Goal: Information Seeking & Learning: Check status

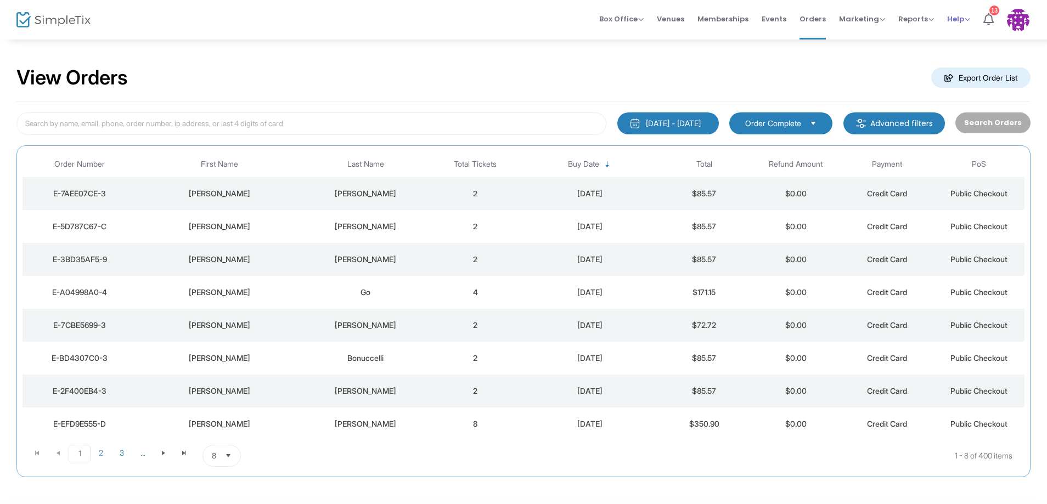
click at [958, 19] on span "Help" at bounding box center [958, 19] width 23 height 10
click at [992, 16] on icon at bounding box center [988, 19] width 10 height 12
click at [1014, 22] on img at bounding box center [1018, 20] width 22 height 22
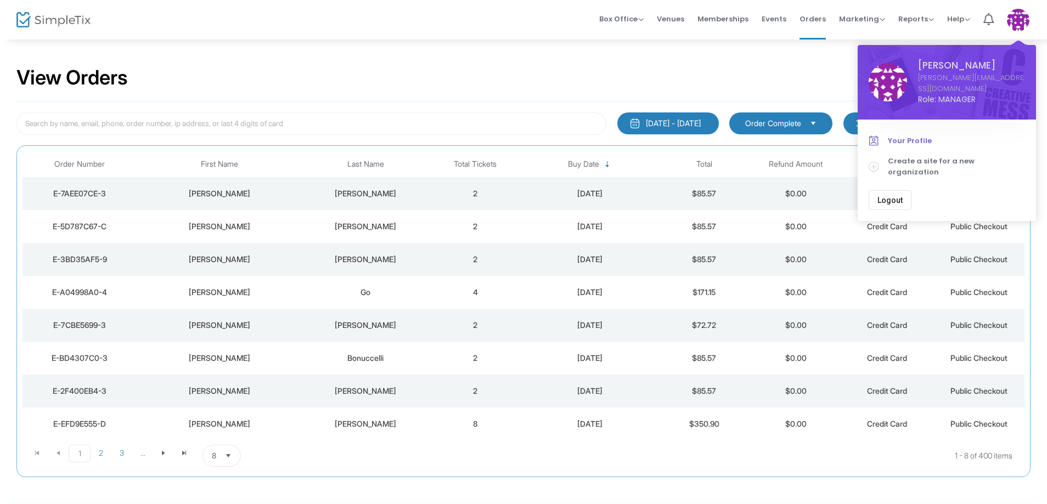
click at [911, 136] on span "Your Profile" at bounding box center [956, 141] width 137 height 11
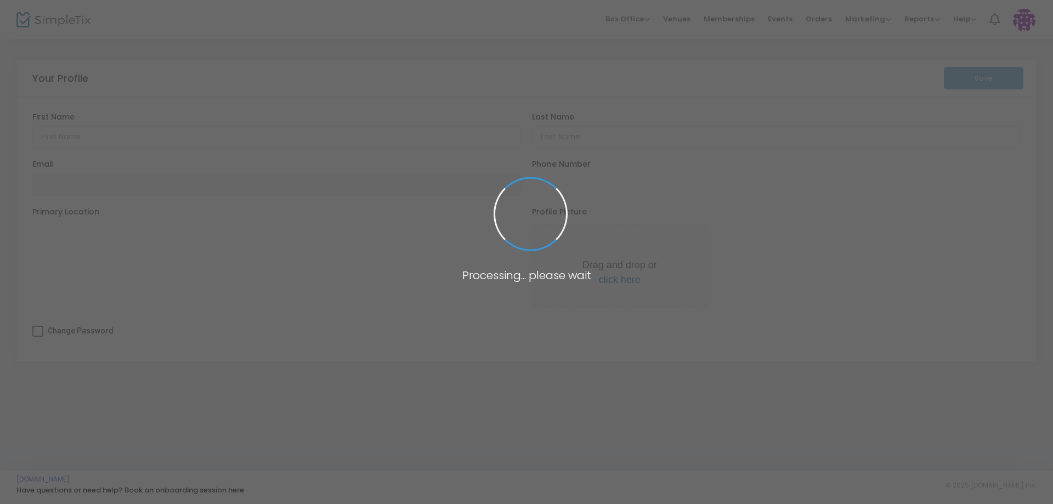
type input "Christina"
type input "Yates"
type input "[PERSON_NAME][EMAIL_ADDRESS][DOMAIN_NAME]"
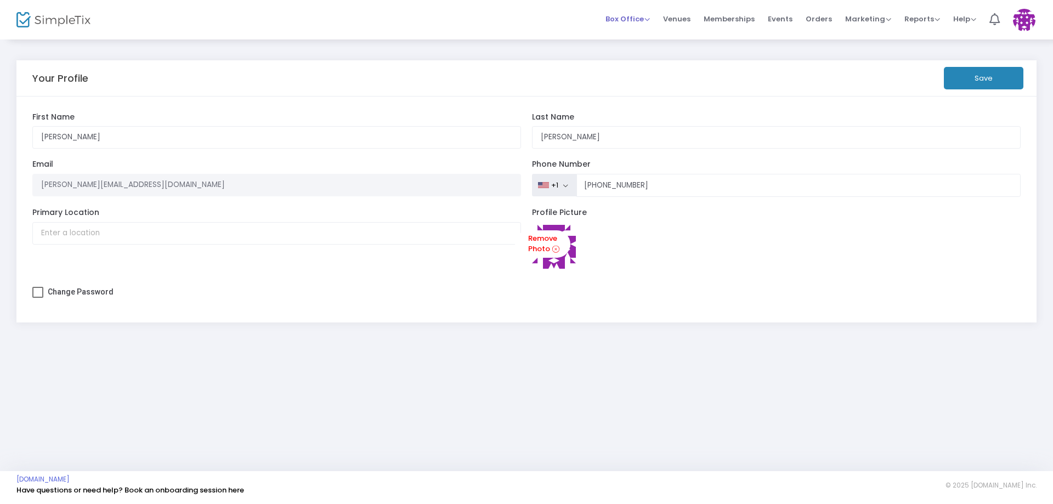
click at [647, 20] on span "Box Office" at bounding box center [628, 19] width 44 height 10
click at [644, 62] on li "Bookings" at bounding box center [645, 58] width 78 height 21
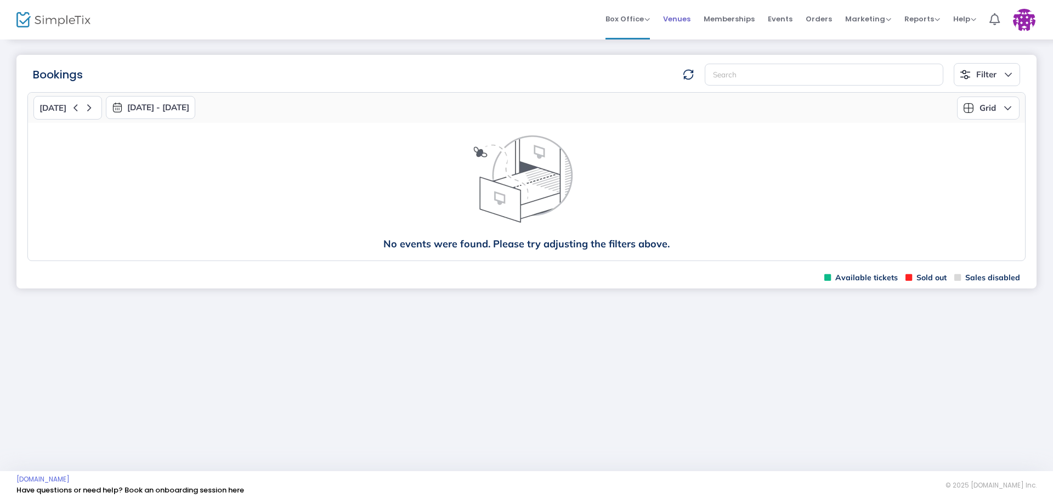
click at [670, 17] on span "Venues" at bounding box center [676, 19] width 27 height 28
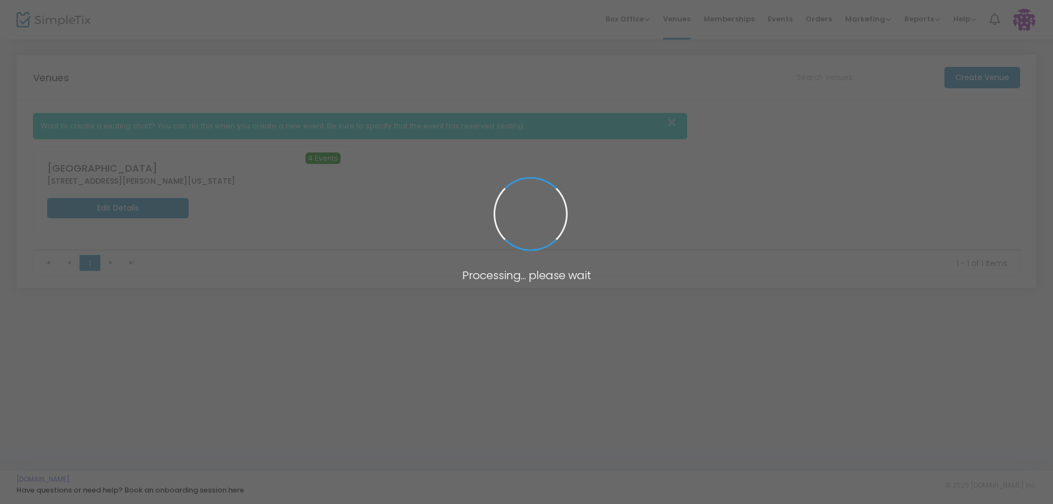
click at [651, 18] on span at bounding box center [526, 252] width 1053 height 504
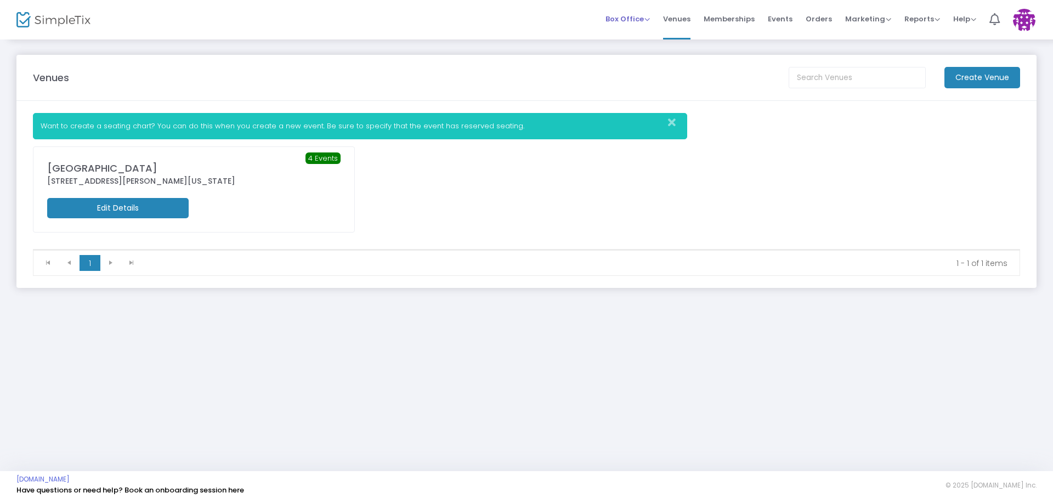
click at [640, 20] on span "Box Office" at bounding box center [628, 19] width 44 height 10
click at [633, 82] on li "Sell Season Pass" at bounding box center [645, 79] width 78 height 21
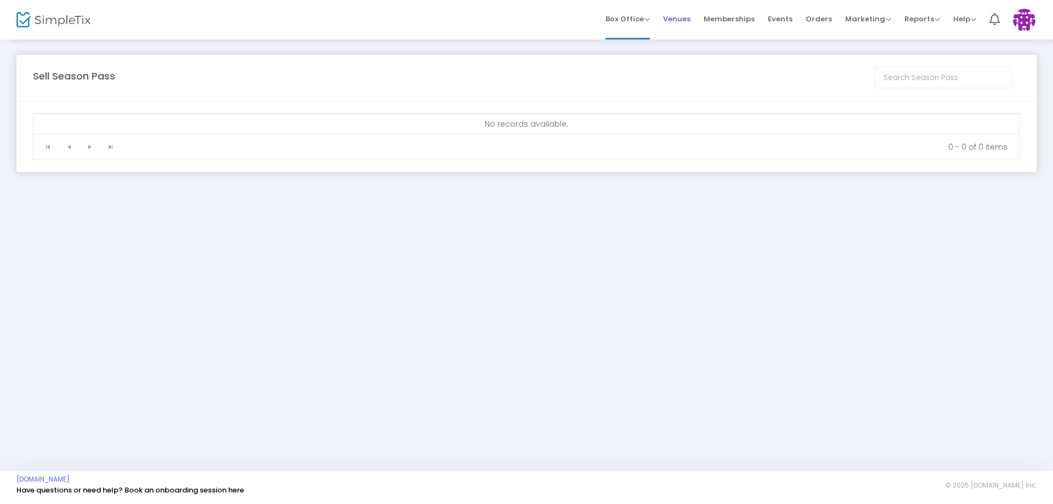
click at [680, 19] on span "Venues" at bounding box center [676, 19] width 27 height 28
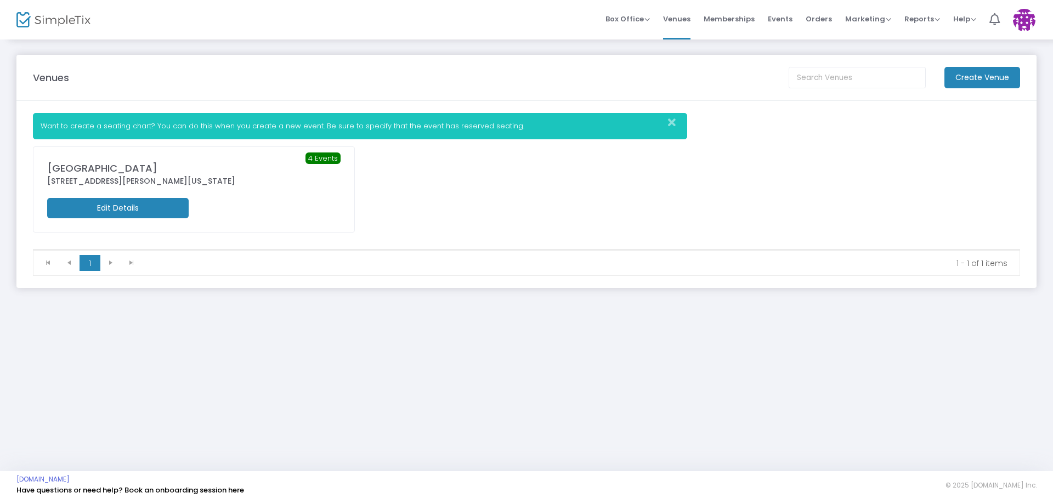
click at [112, 203] on m-button "Edit Details" at bounding box center [118, 208] width 142 height 20
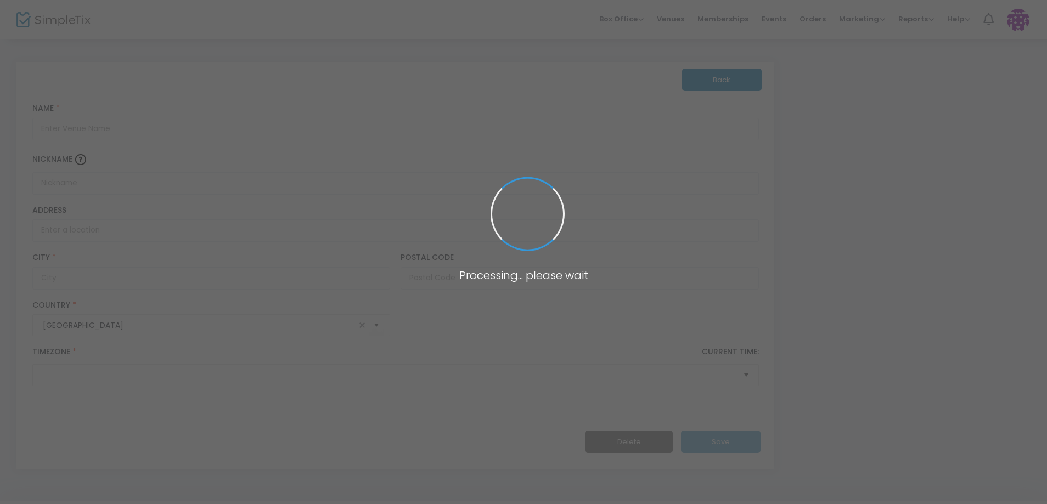
type input "Everglades Holiday Park"
type input "21940 Griffin Road"
type input "Fort Lauderdale"
type input "33332"
type input "United States"
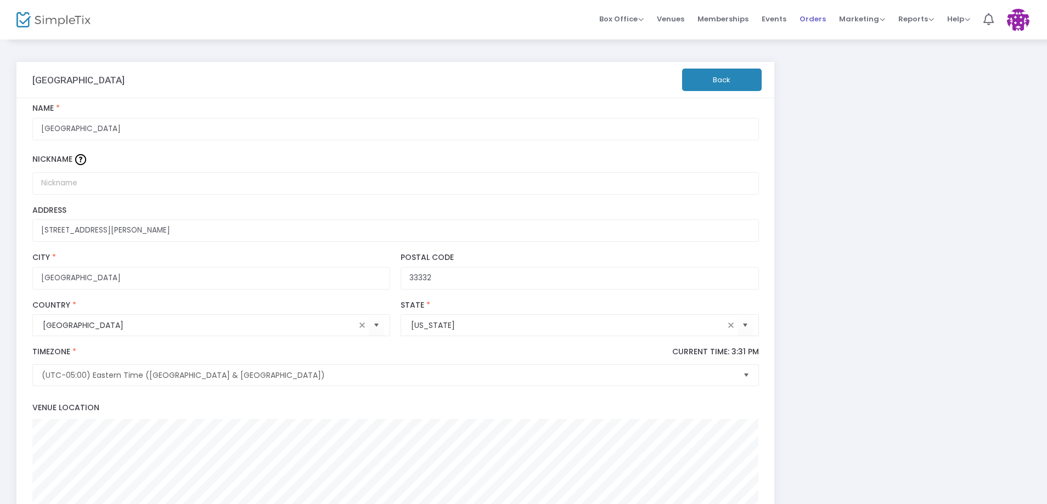
click at [822, 16] on span "Orders" at bounding box center [812, 19] width 26 height 28
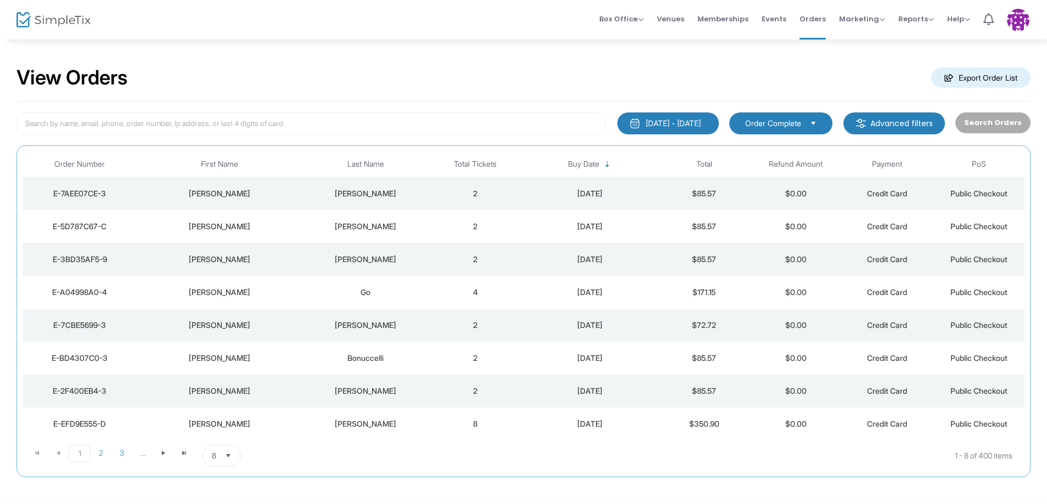
click at [674, 123] on div "8/26/2025 - 9/25/2025" at bounding box center [673, 123] width 55 height 11
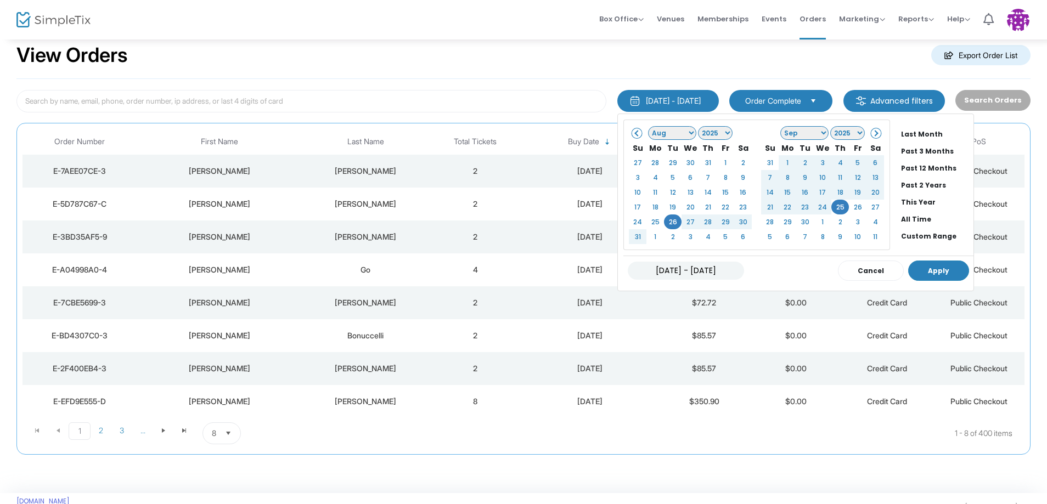
scroll to position [44, 0]
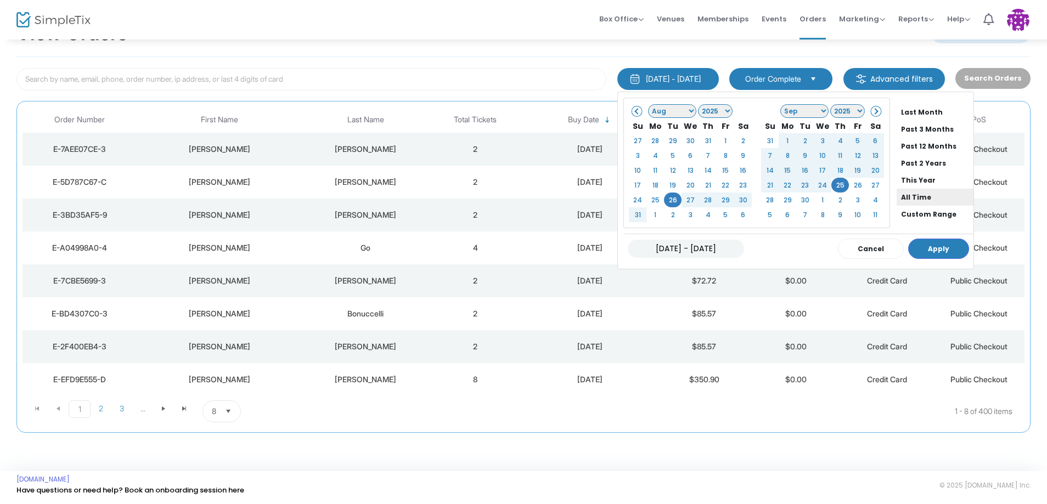
click at [914, 198] on li "All Time" at bounding box center [934, 197] width 77 height 17
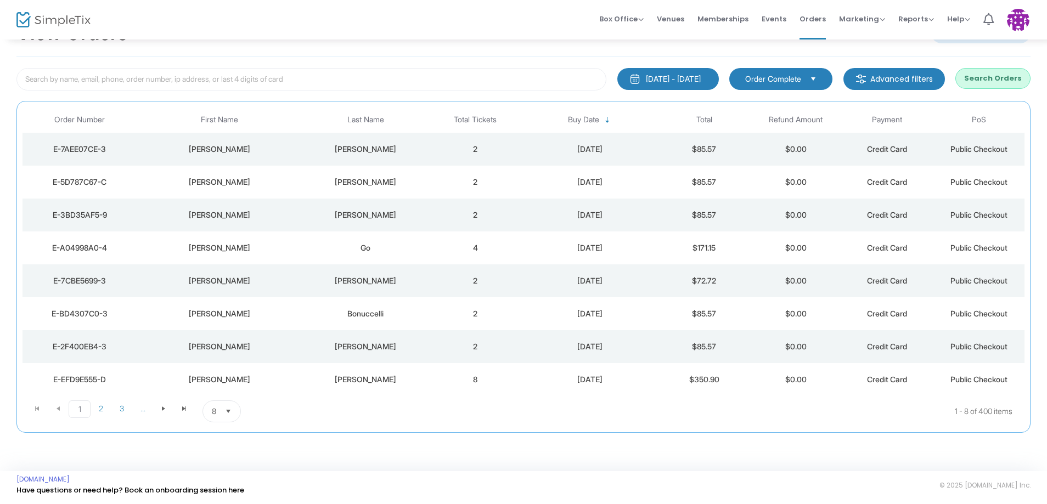
click at [818, 75] on span "Select" at bounding box center [813, 79] width 18 height 18
click at [866, 76] on img at bounding box center [860, 79] width 11 height 11
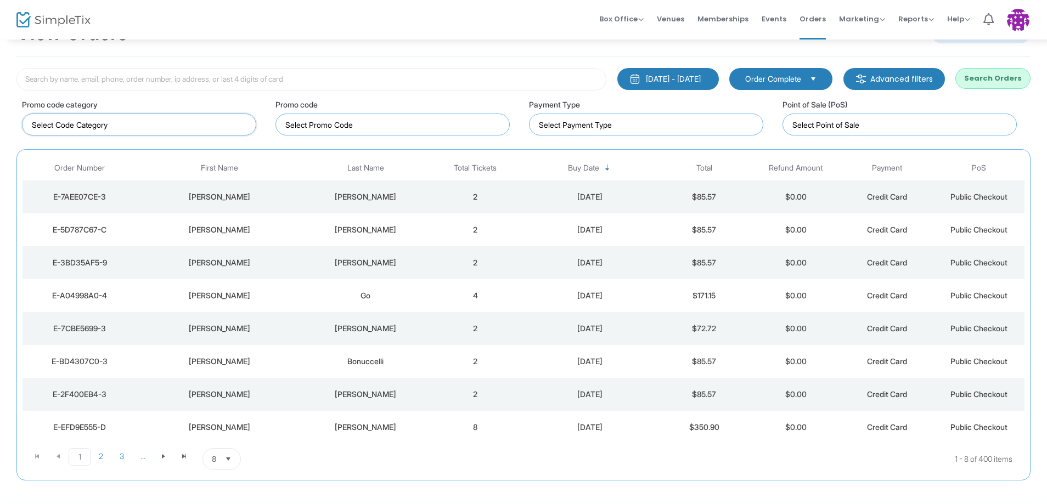
click at [106, 126] on input at bounding box center [141, 125] width 219 height 12
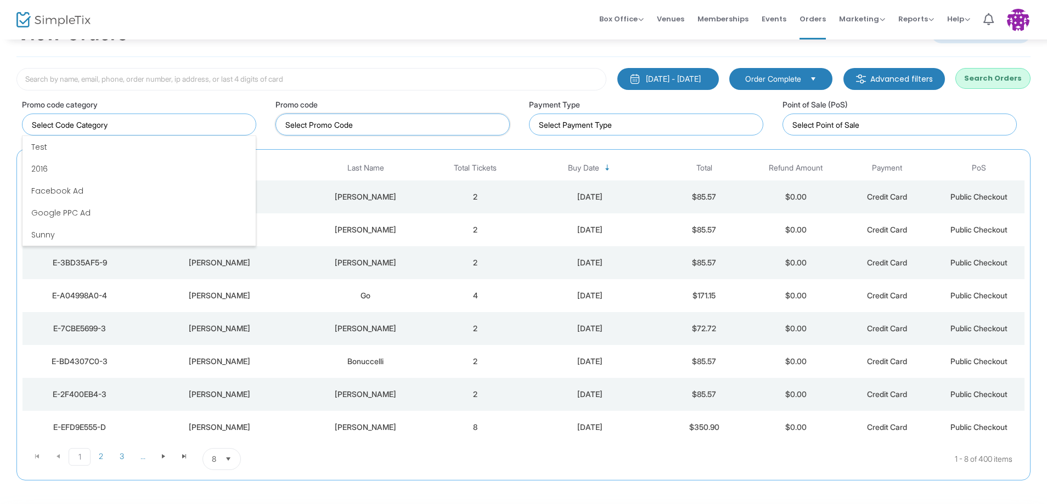
click at [430, 131] on kendo-taglist at bounding box center [392, 124] width 233 height 21
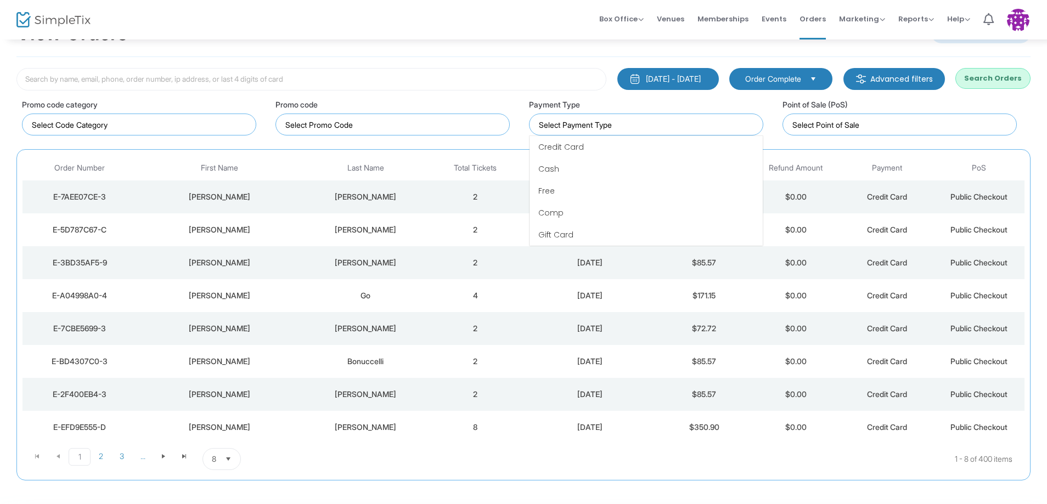
click at [636, 123] on input at bounding box center [648, 125] width 219 height 12
click at [878, 122] on input at bounding box center [901, 125] width 219 height 12
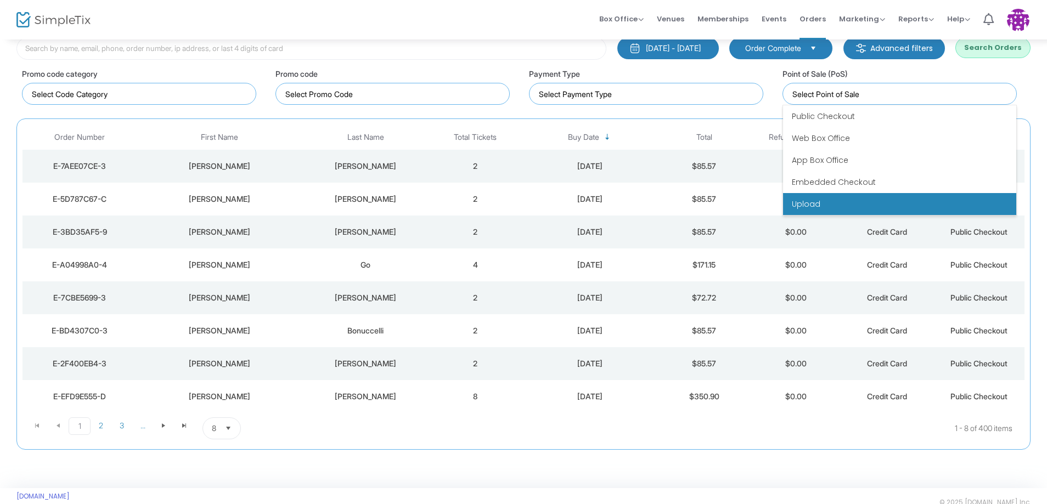
scroll to position [92, 0]
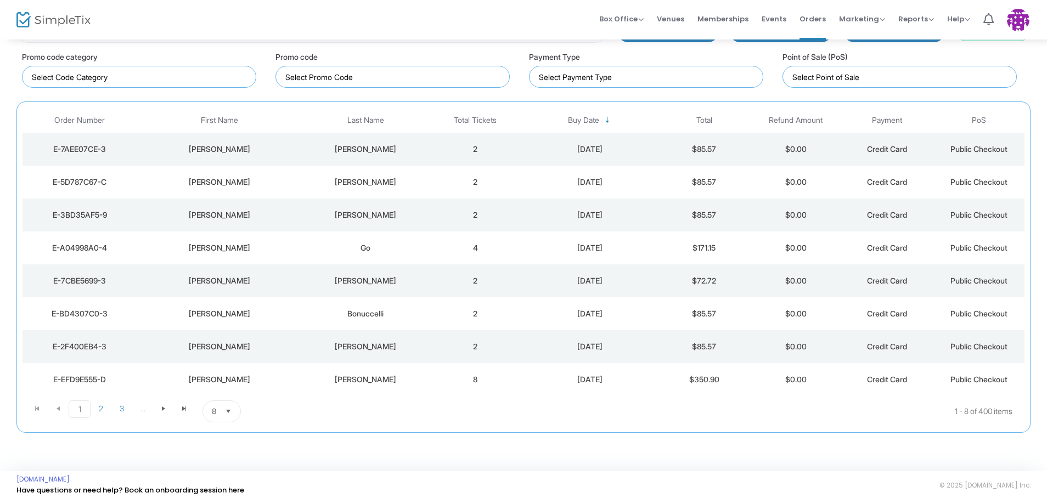
click at [864, 59] on div "Point of Sale (PoS)" at bounding box center [899, 69] width 234 height 37
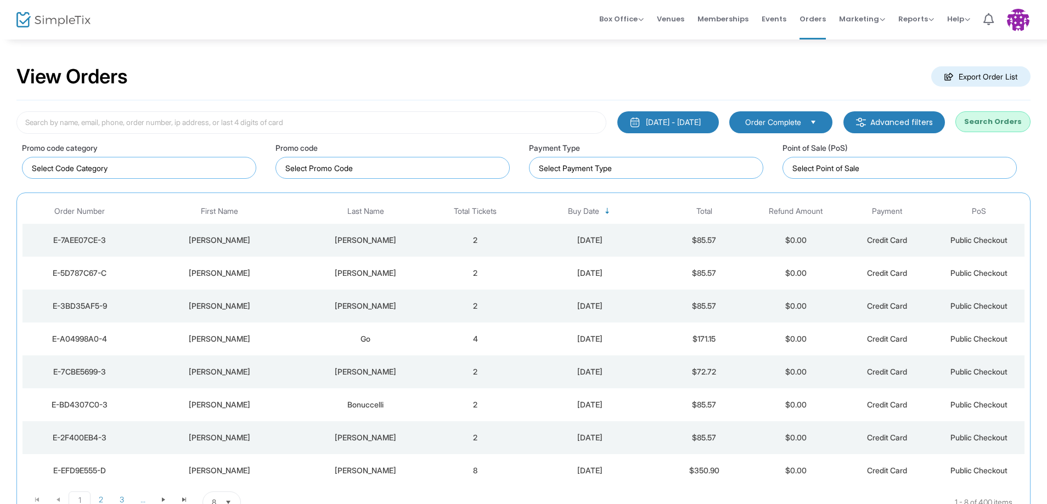
scroll to position [0, 0]
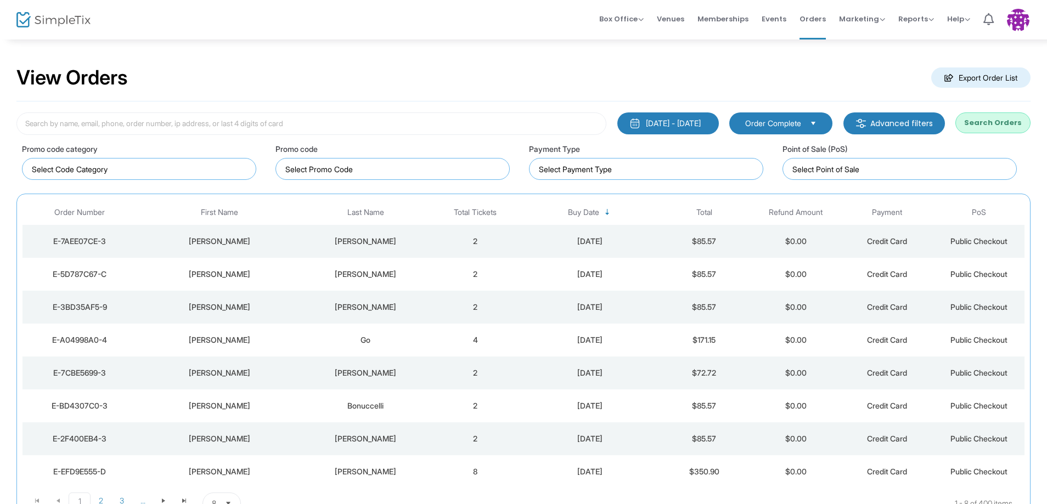
click at [986, 124] on button "Search Orders" at bounding box center [992, 122] width 75 height 21
click at [905, 125] on m-button "Advanced filters" at bounding box center [893, 123] width 101 height 22
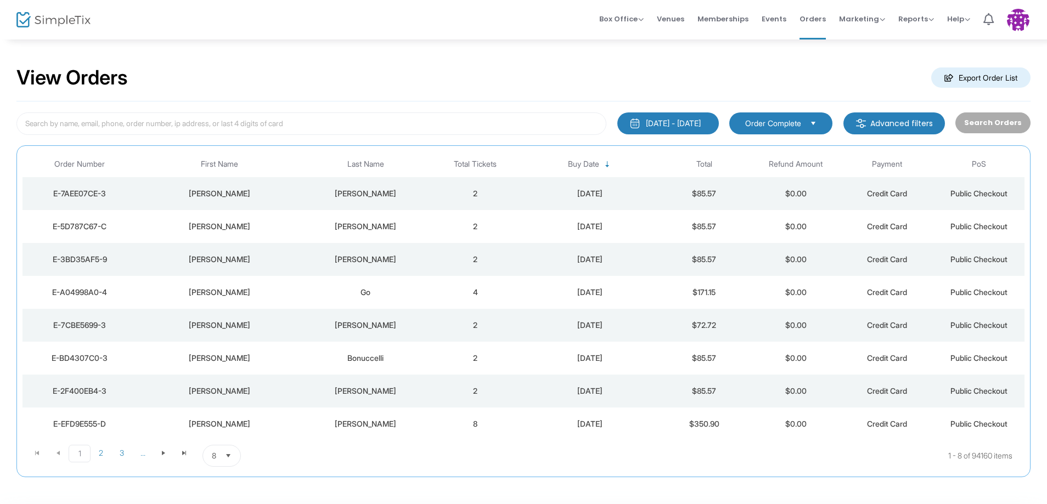
click at [905, 125] on m-button "Advanced filters" at bounding box center [893, 123] width 101 height 22
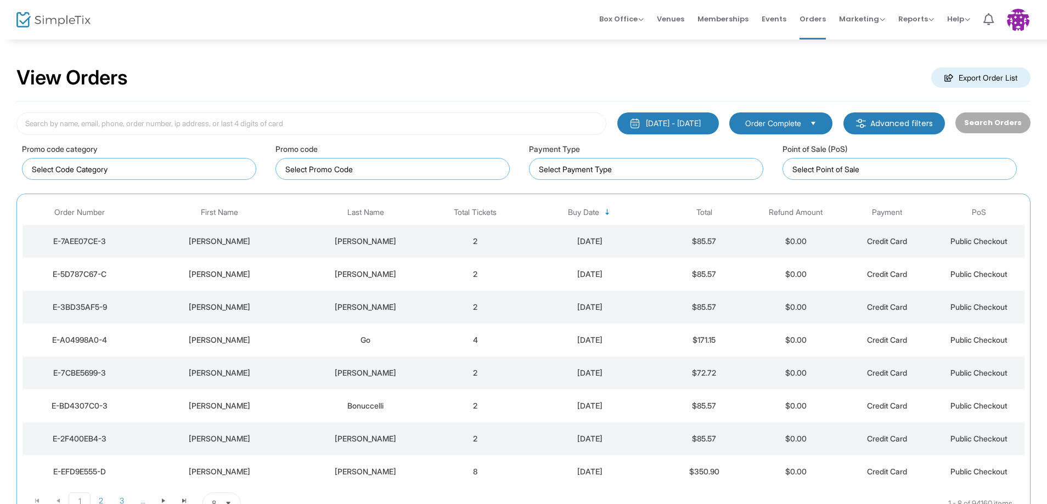
click at [905, 128] on m-button "Advanced filters" at bounding box center [893, 123] width 101 height 22
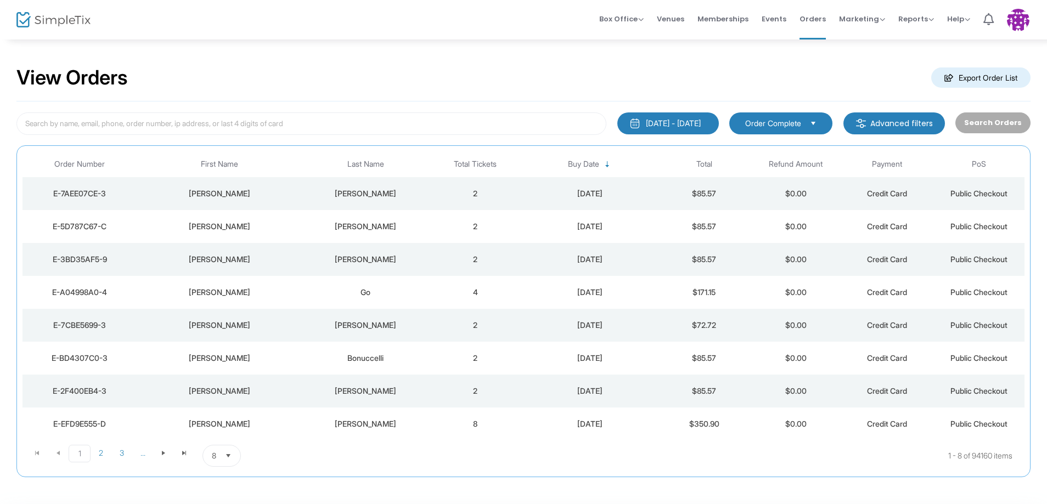
click at [905, 128] on m-button "Advanced filters" at bounding box center [893, 123] width 101 height 22
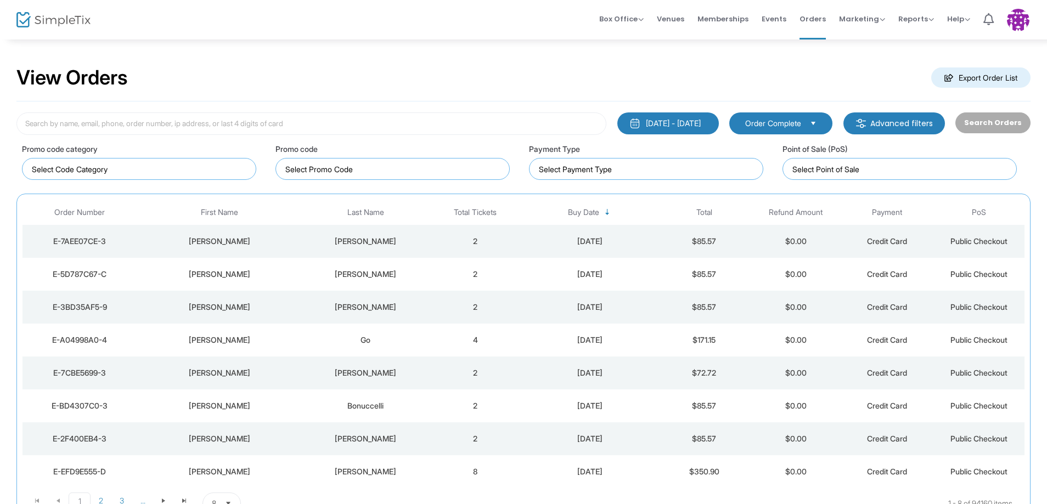
click at [693, 124] on div "1/1/2000 - 9/25/2025" at bounding box center [673, 123] width 55 height 11
click at [751, 119] on span "Order Complete" at bounding box center [773, 123] width 56 height 11
click at [823, 22] on span "Orders" at bounding box center [812, 19] width 26 height 28
click at [855, 22] on span "Marketing" at bounding box center [862, 19] width 46 height 10
click at [916, 20] on span "Reports" at bounding box center [916, 19] width 36 height 10
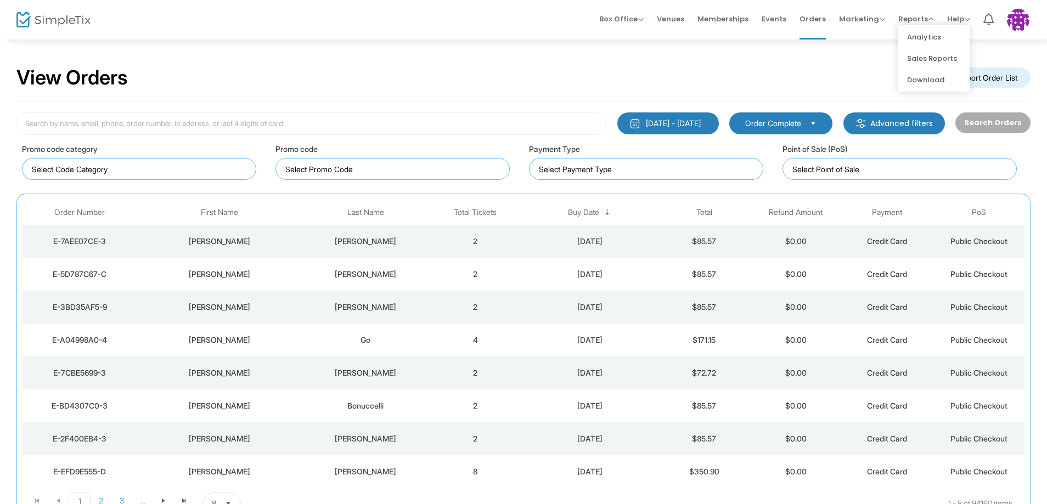
click at [708, 63] on div "View Orders Export Order List" at bounding box center [523, 78] width 1014 height 47
click at [905, 22] on span "Reports" at bounding box center [916, 19] width 36 height 10
click at [924, 55] on li "Sales Reports" at bounding box center [933, 58] width 71 height 21
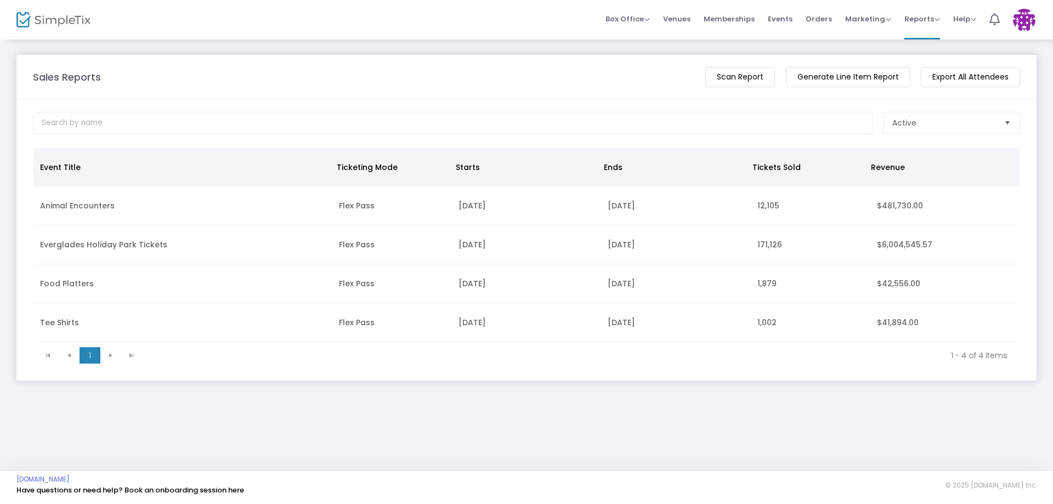
click at [887, 245] on td "$6,004,545.57" at bounding box center [945, 244] width 149 height 39
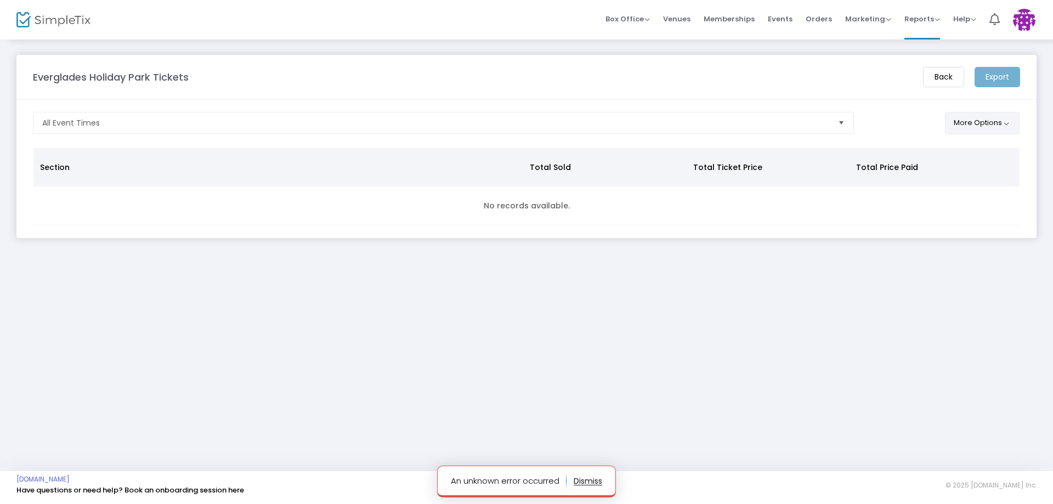
click at [963, 121] on button "More Options" at bounding box center [982, 123] width 75 height 22
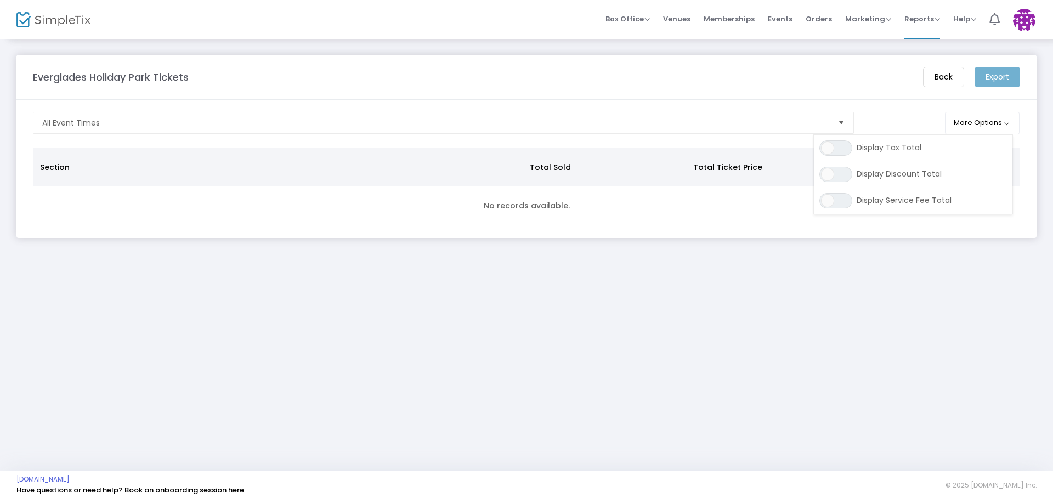
click at [154, 266] on div "Everglades Holiday Park Tickets Back Export All Event Times More Options ON OFF…" at bounding box center [526, 254] width 1053 height 433
click at [928, 35] on link "Reports Analytics Sales Reports Download" at bounding box center [923, 20] width 36 height 40
click at [936, 16] on span "Reports" at bounding box center [923, 19] width 36 height 10
